Goal: Obtain resource: Obtain resource

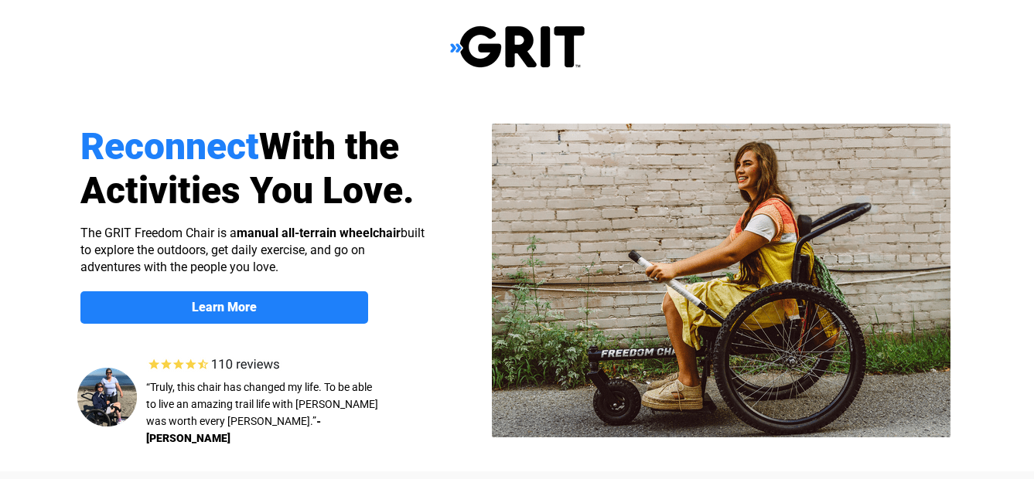
select select "US"
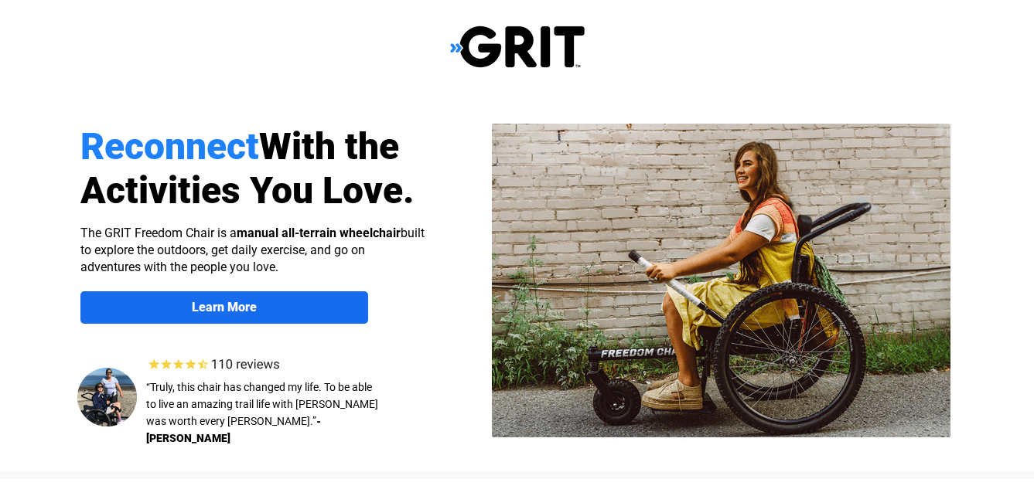
click at [285, 305] on span "Learn More" at bounding box center [224, 307] width 288 height 15
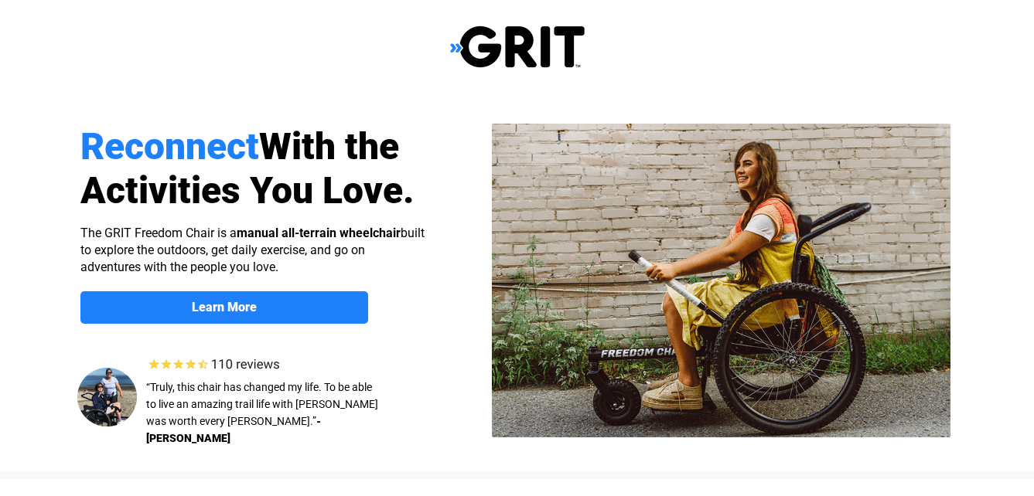
scroll to position [1199, 0]
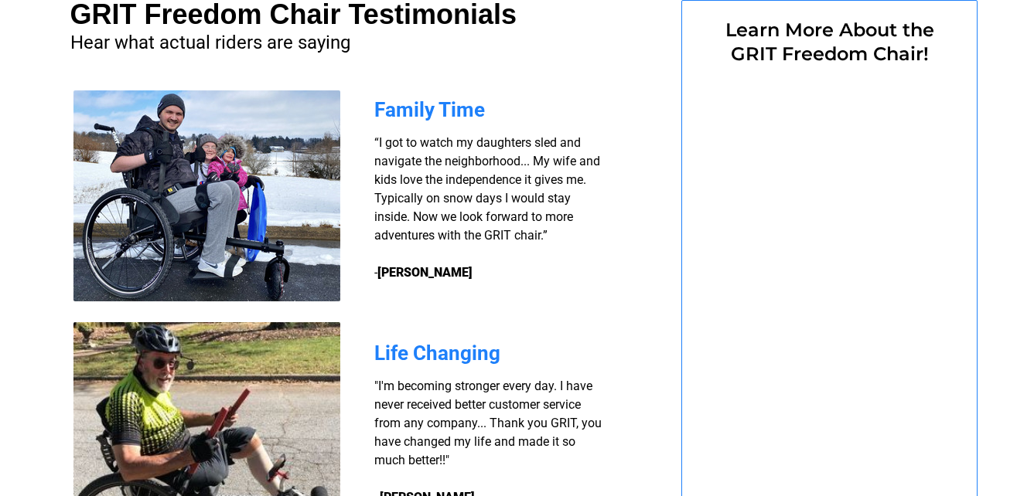
select select "US"
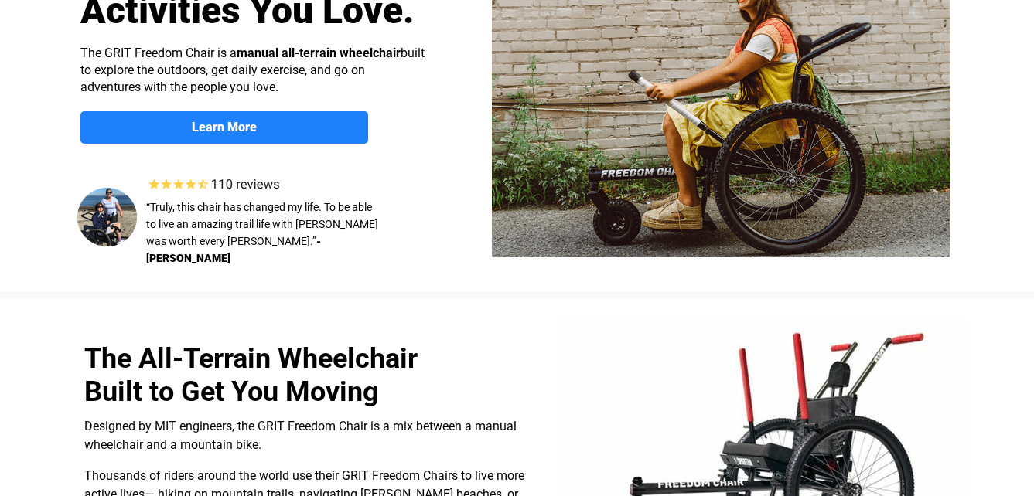
scroll to position [0, 0]
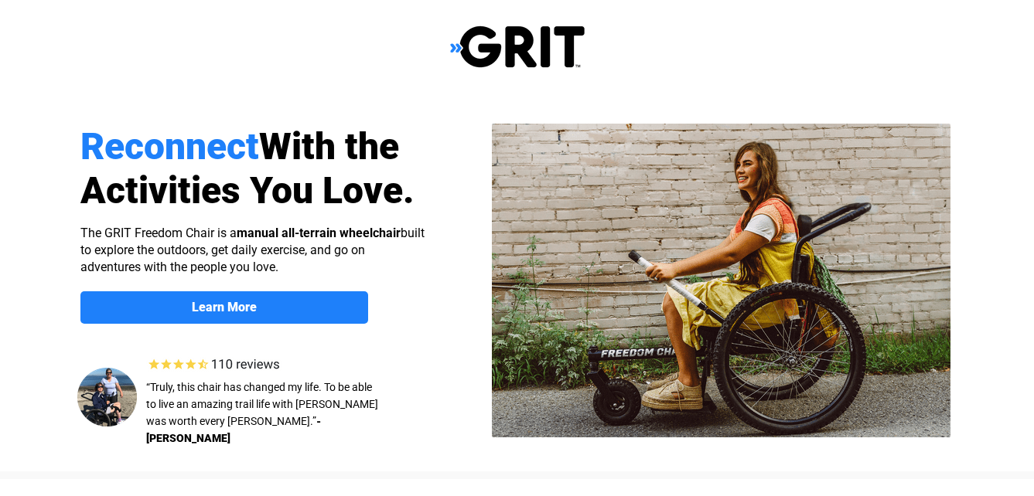
click at [495, 43] on img at bounding box center [517, 47] width 135 height 44
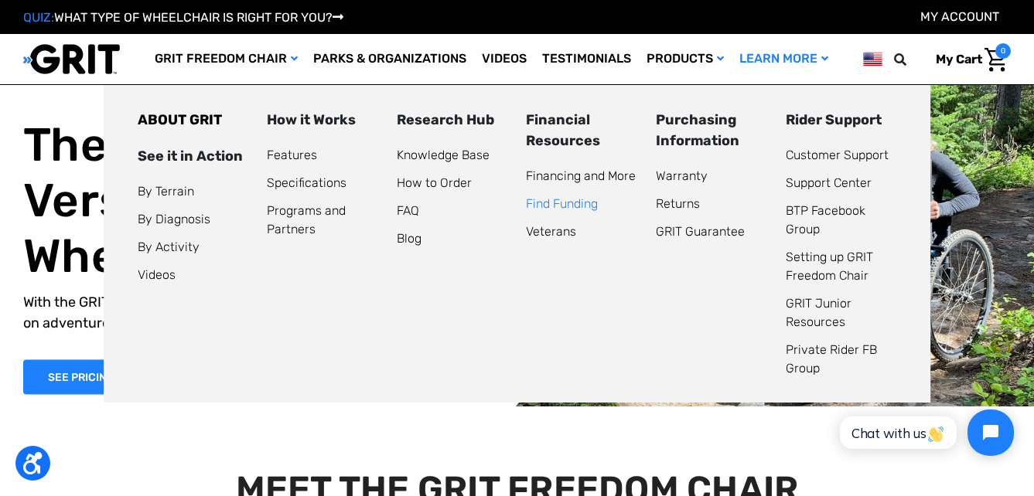
click at [545, 204] on link "Find Funding" at bounding box center [562, 203] width 72 height 15
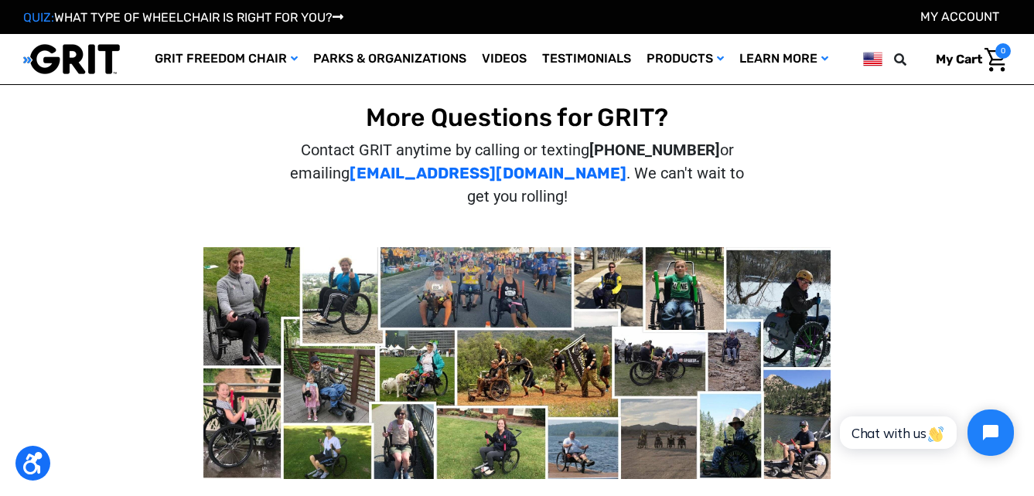
scroll to position [387, 0]
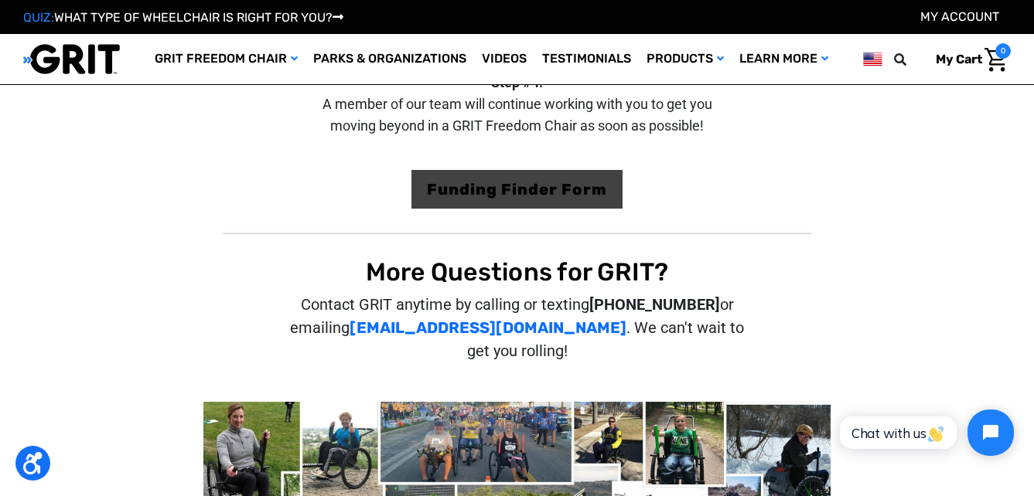
click at [483, 196] on link "Funding Finder Form" at bounding box center [516, 189] width 211 height 39
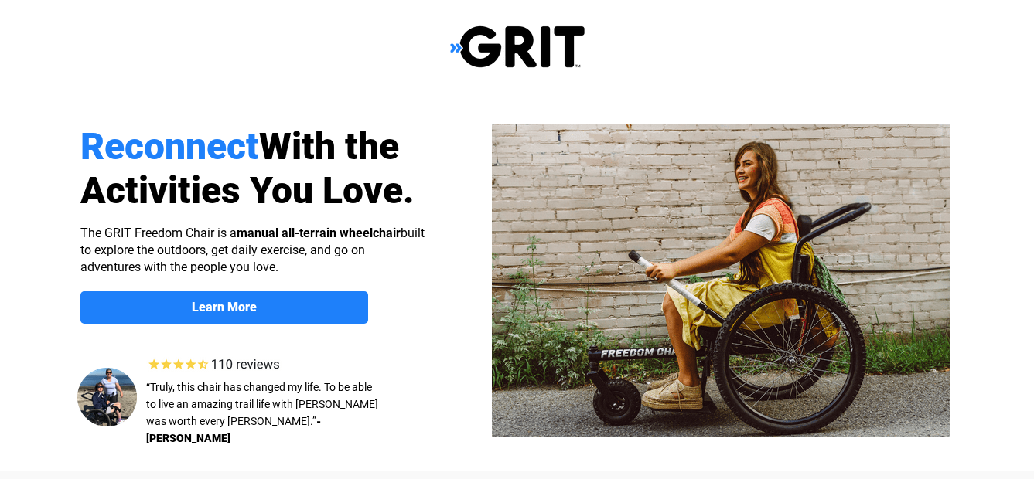
select select "US"
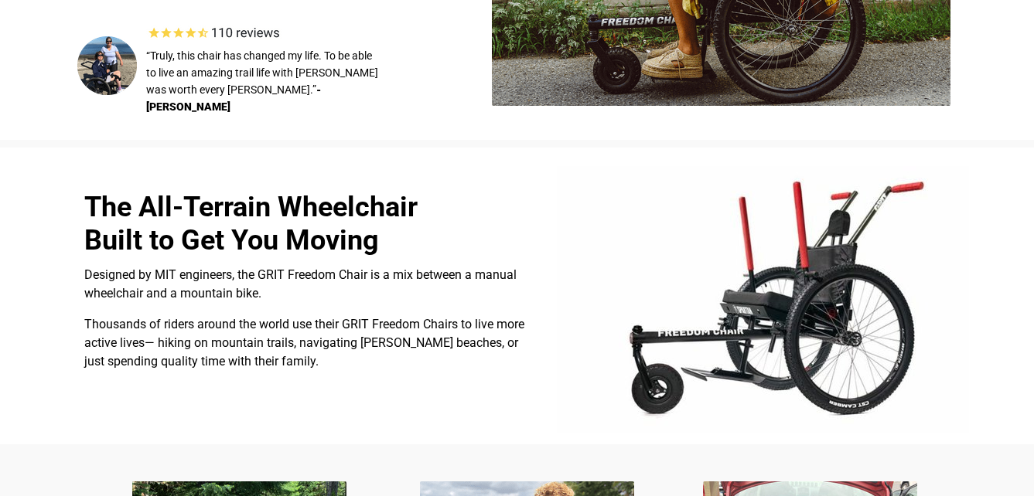
scroll to position [387, 0]
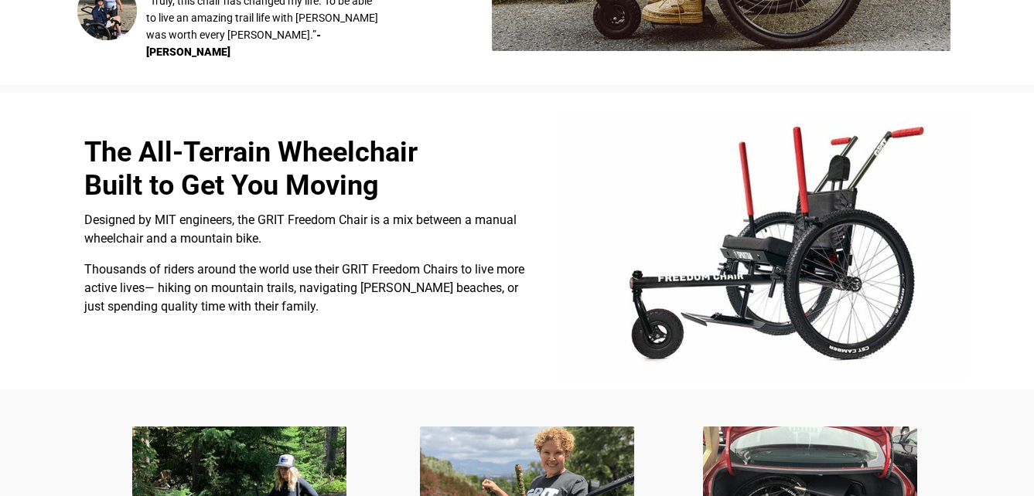
click at [817, 243] on img at bounding box center [763, 245] width 412 height 268
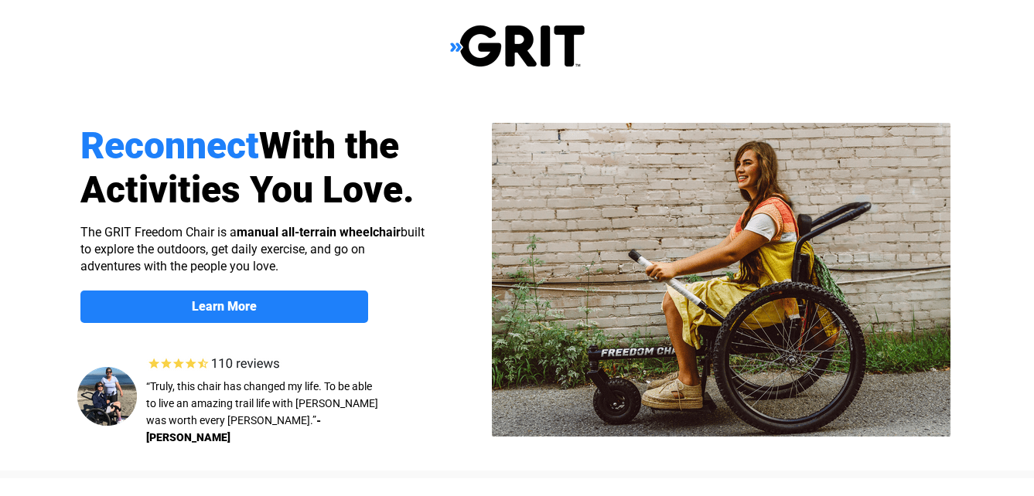
scroll to position [0, 0]
